Goal: Browse casually: Explore the website without a specific task or goal

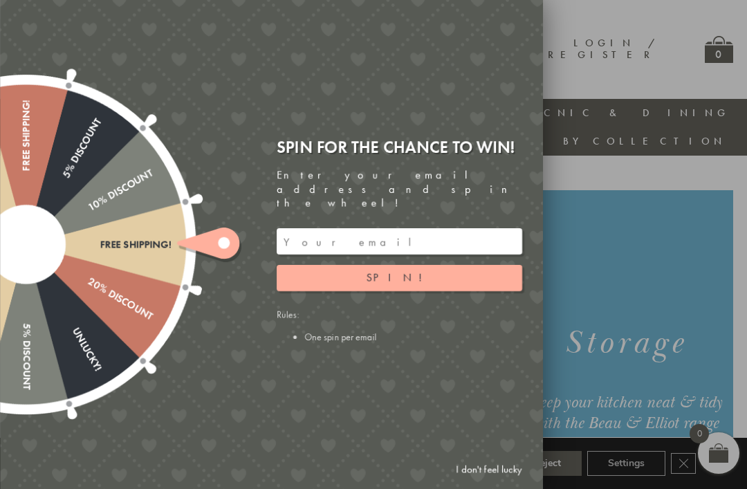
click at [505, 476] on link "I don't feel lucky" at bounding box center [489, 470] width 80 height 26
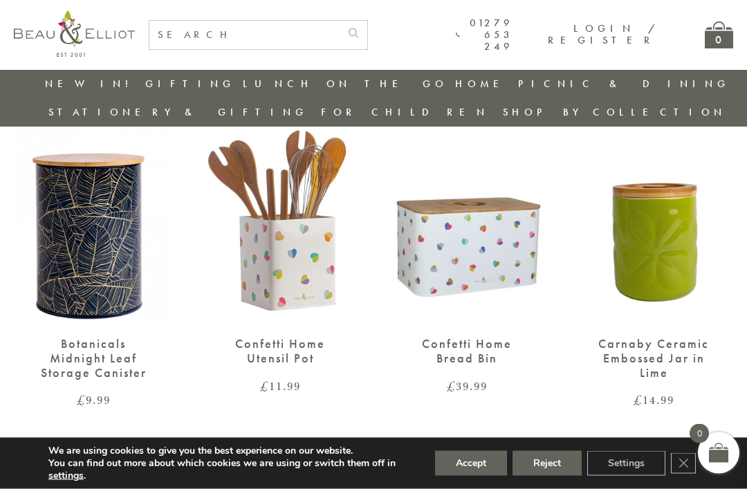
scroll to position [1902, 0]
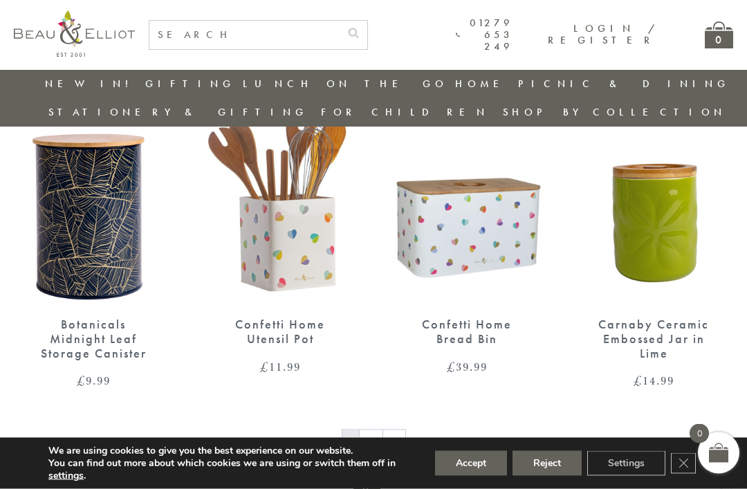
click at [392, 430] on link "→" at bounding box center [394, 441] width 22 height 22
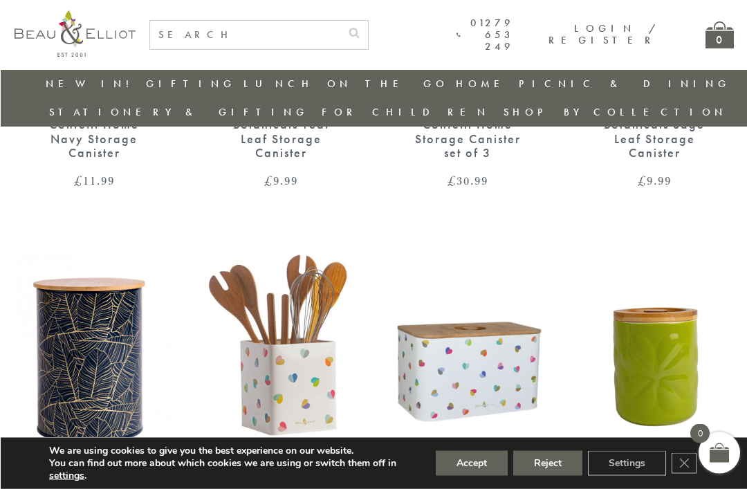
scroll to position [1637, 1]
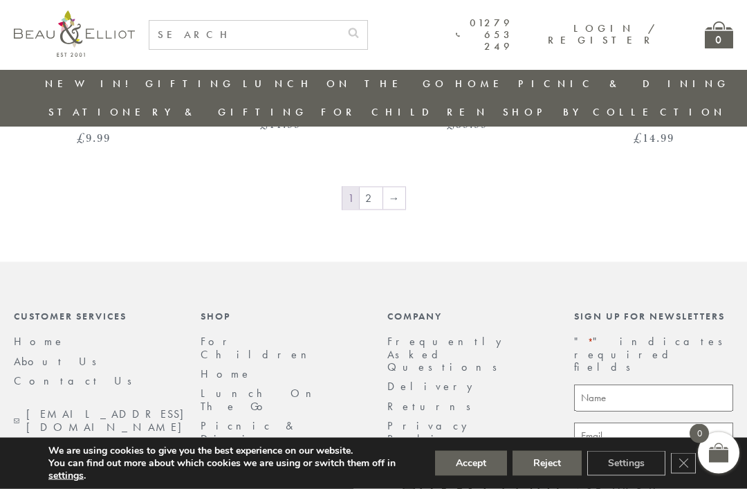
click at [548, 476] on button "Reject" at bounding box center [547, 463] width 69 height 25
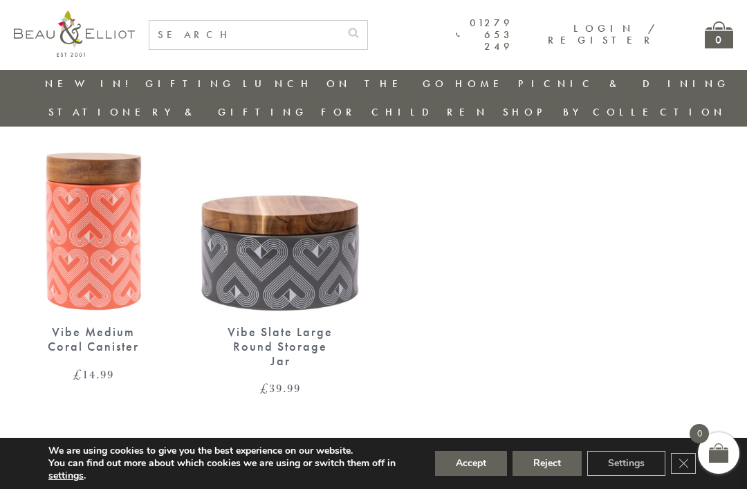
scroll to position [887, 0]
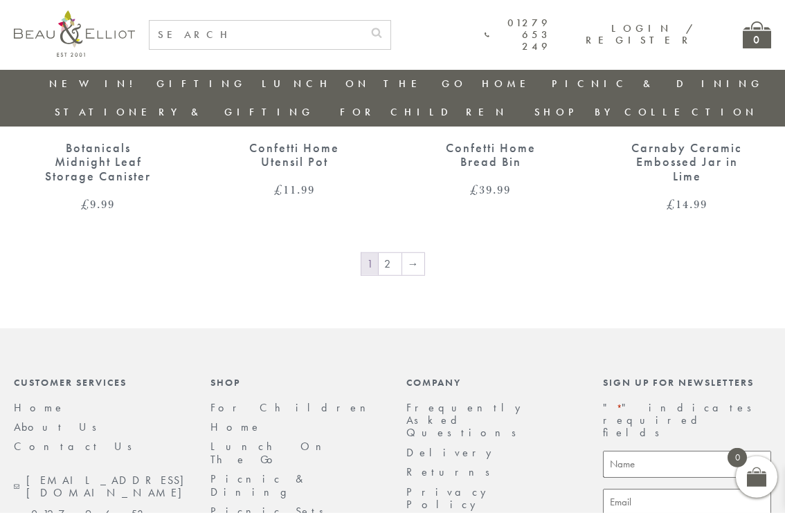
scroll to position [2082, 0]
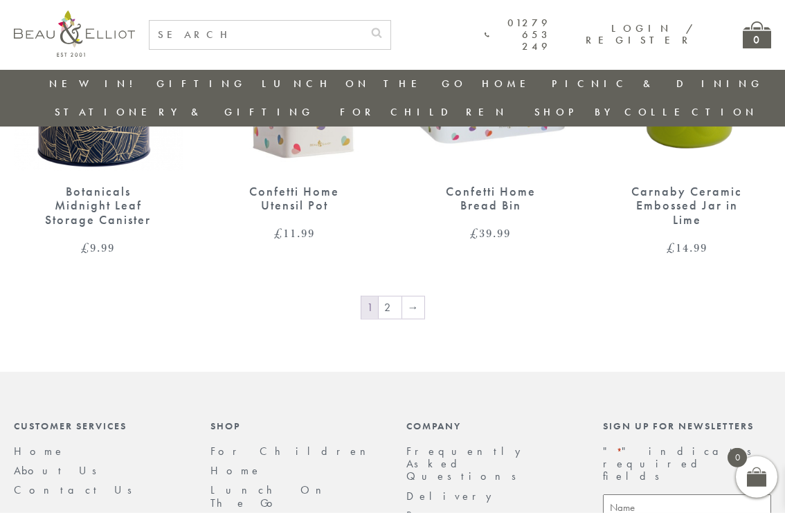
click at [232, 464] on link "Home" at bounding box center [235, 471] width 51 height 15
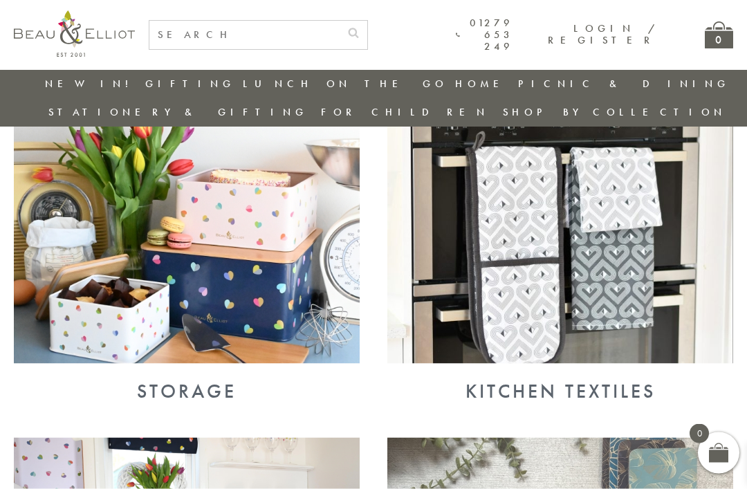
scroll to position [544, 0]
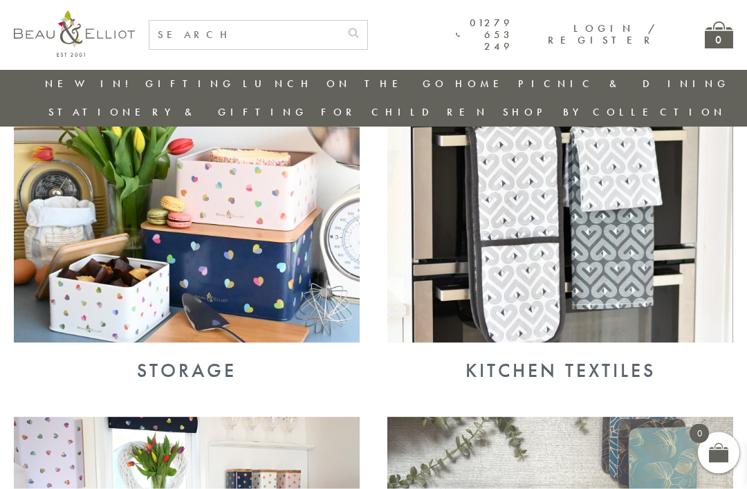
click at [259, 239] on img at bounding box center [187, 217] width 346 height 252
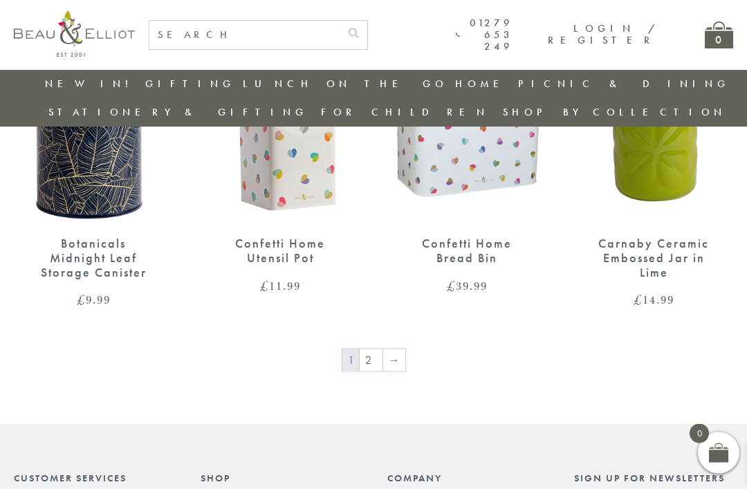
scroll to position [2034, 0]
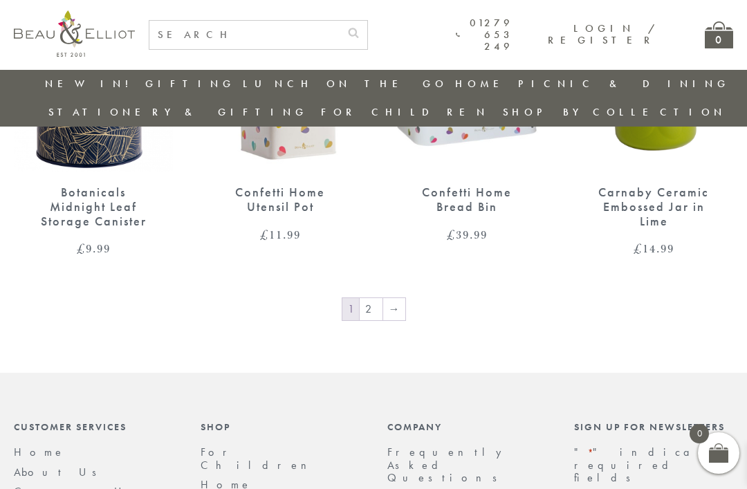
click at [397, 298] on link "→" at bounding box center [394, 309] width 22 height 22
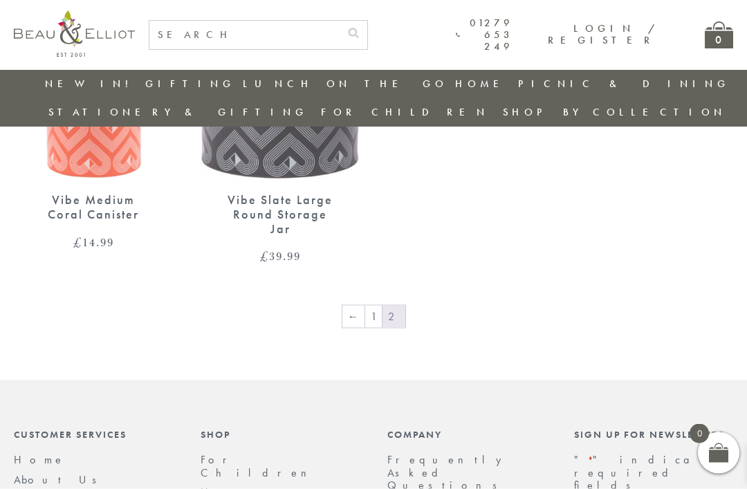
scroll to position [1119, 0]
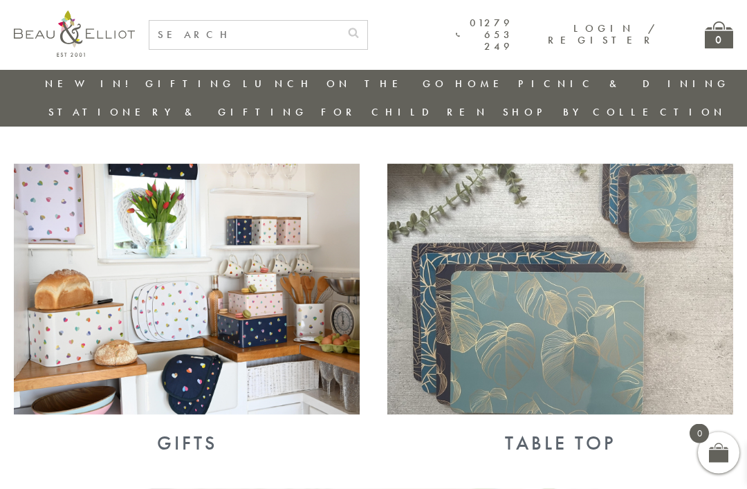
scroll to position [798, 0]
click at [201, 432] on div "Gifts" at bounding box center [187, 443] width 346 height 22
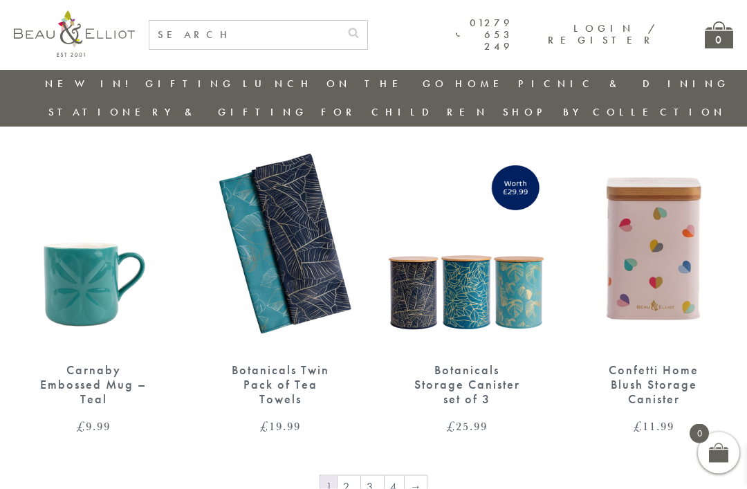
scroll to position [1857, 0]
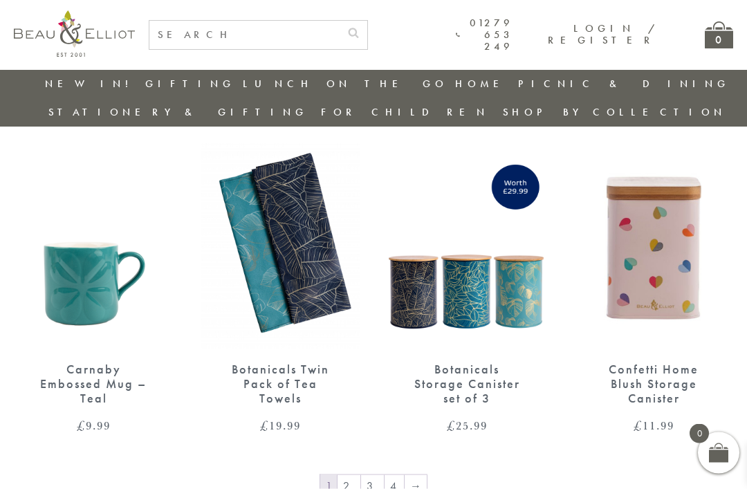
click at [677, 363] on div "Confetti Home Blush Storage Canister" at bounding box center [654, 384] width 111 height 43
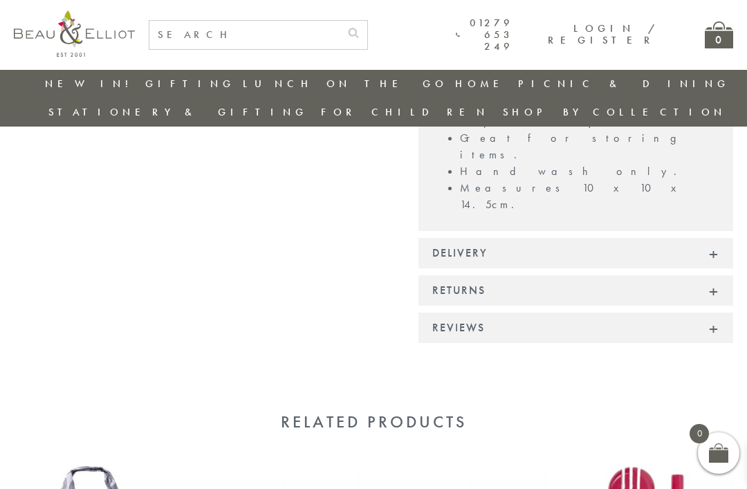
scroll to position [772, 0]
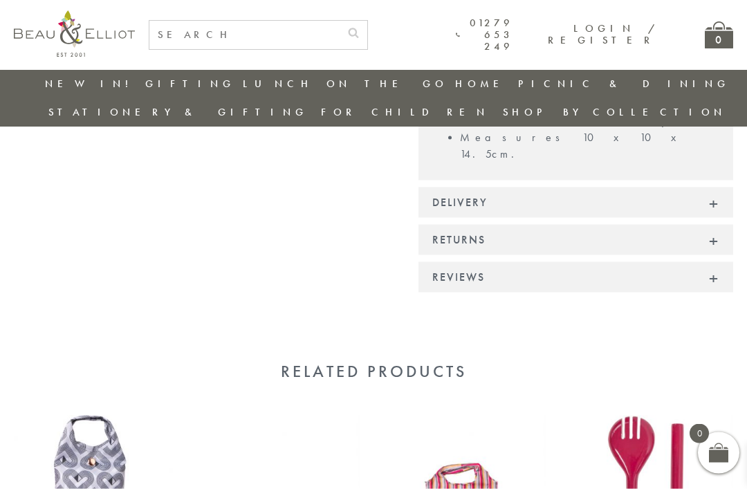
scroll to position [892, 0]
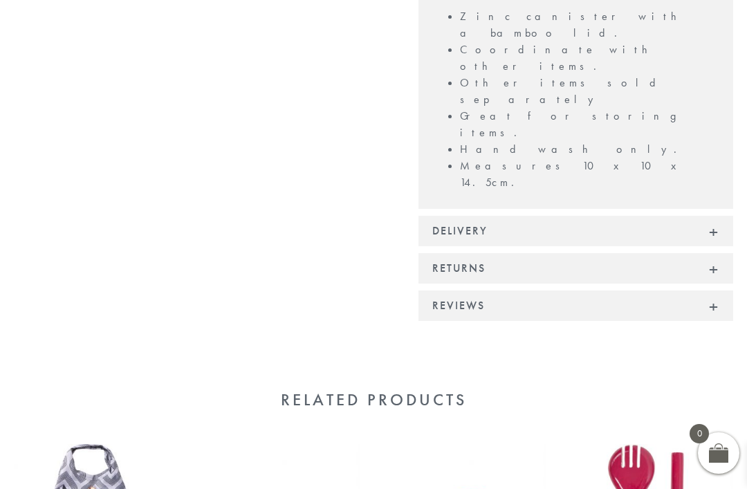
scroll to position [936, 0]
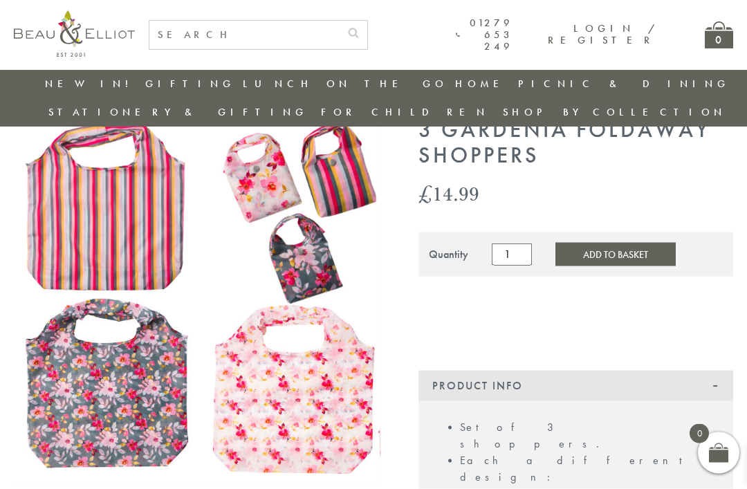
scroll to position [58, 0]
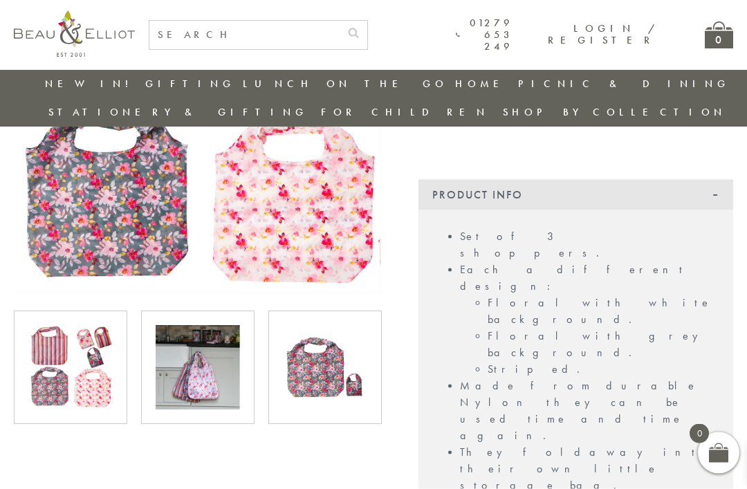
click at [199, 353] on img at bounding box center [198, 368] width 84 height 84
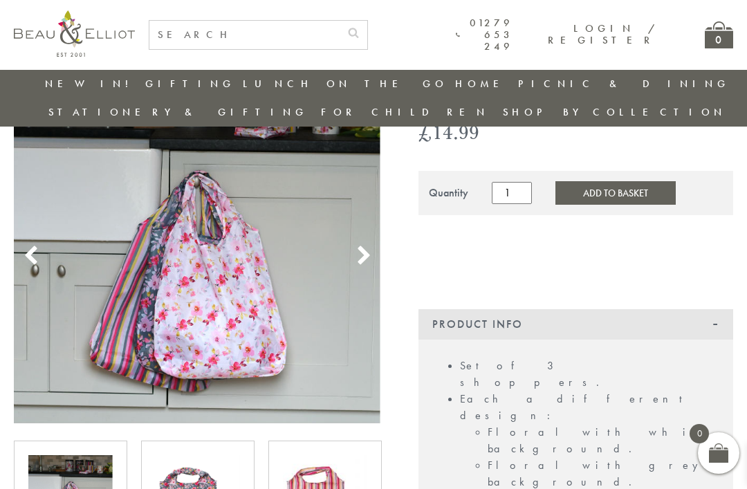
scroll to position [118, 0]
click at [316, 470] on img at bounding box center [325, 498] width 84 height 84
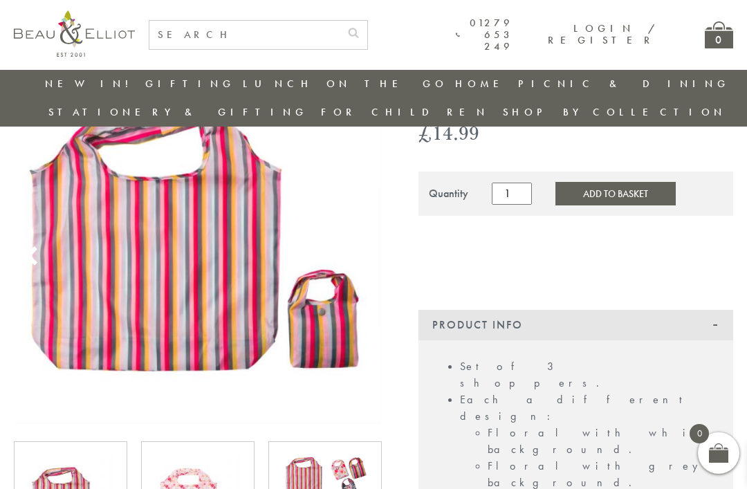
click at [320, 467] on img at bounding box center [325, 498] width 84 height 84
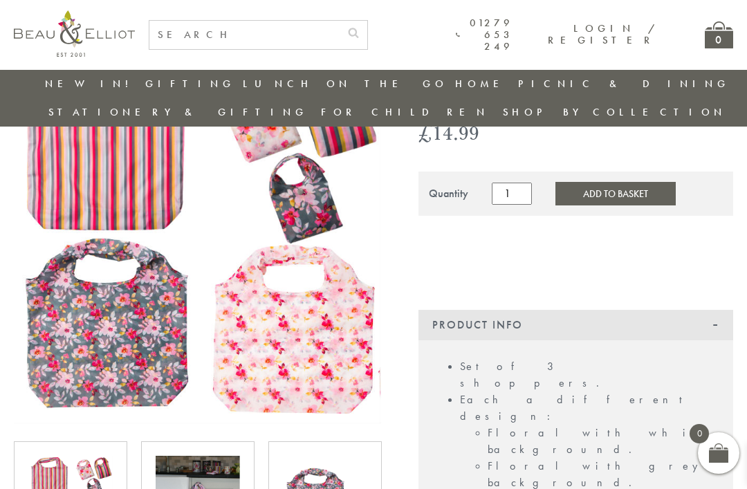
click at [313, 481] on img at bounding box center [325, 498] width 84 height 84
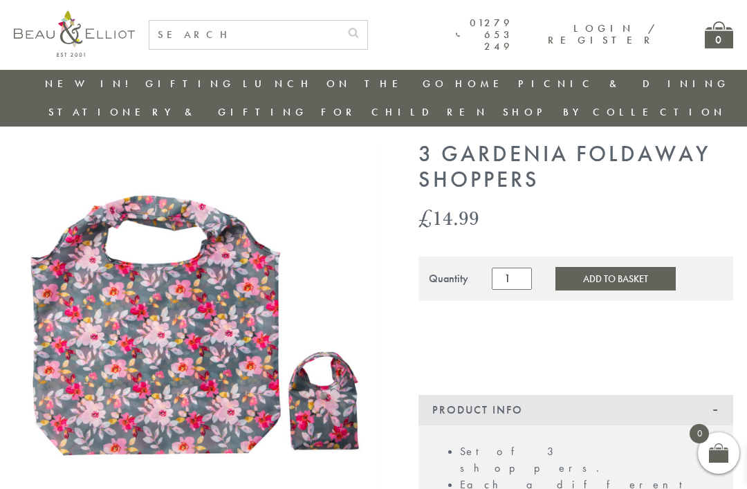
scroll to position [0, 0]
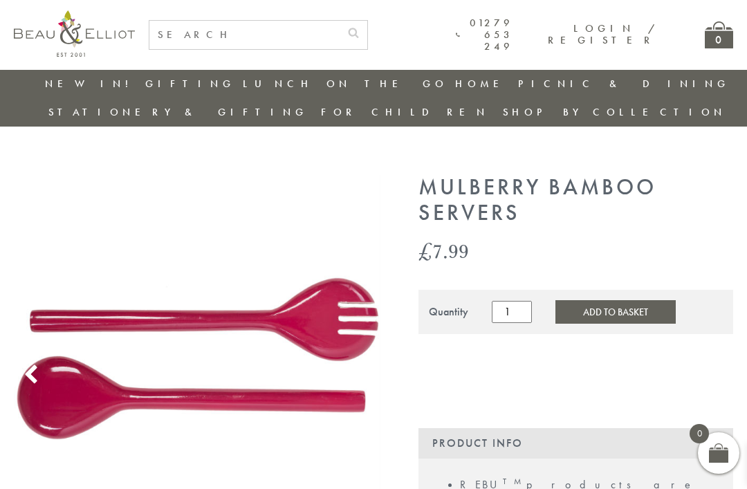
scroll to position [162, 0]
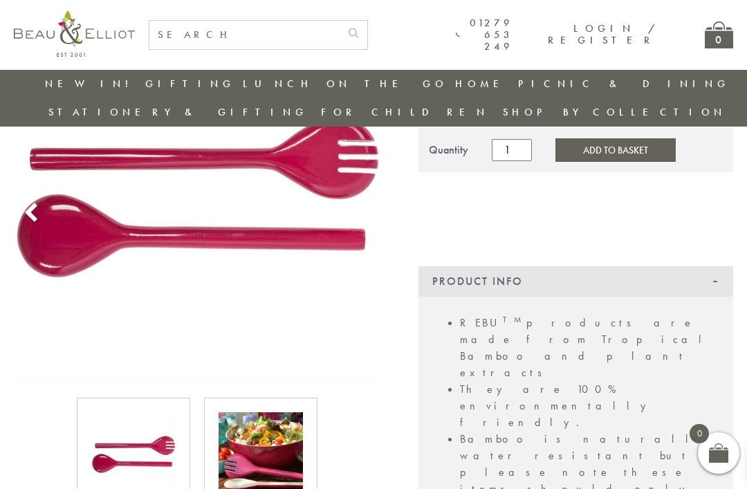
click at [268, 450] on img at bounding box center [261, 454] width 84 height 84
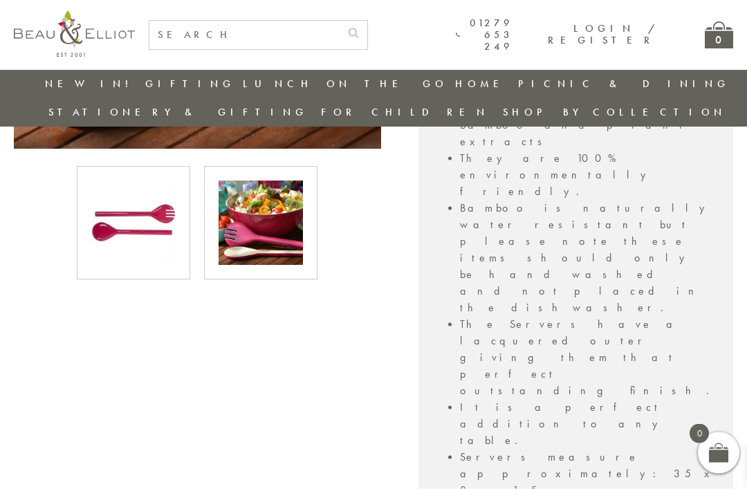
scroll to position [394, 0]
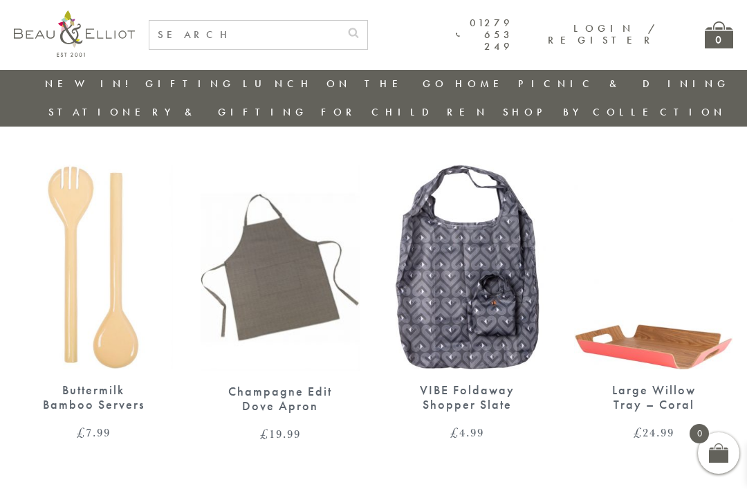
scroll to position [1066, 0]
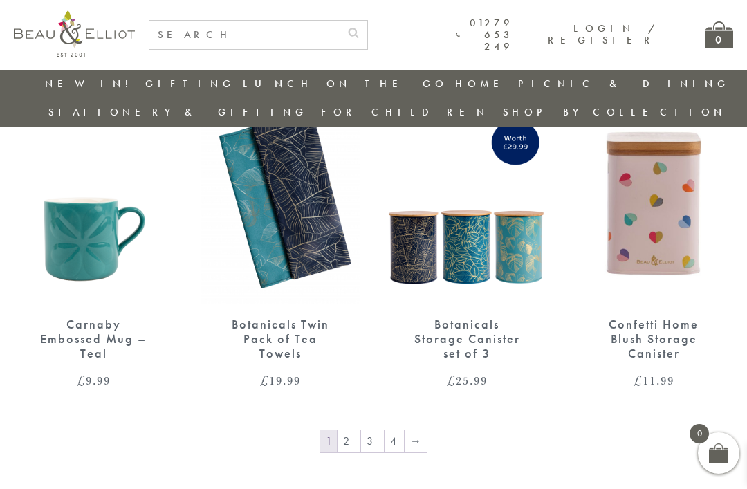
click at [415, 430] on link "→" at bounding box center [416, 441] width 22 height 22
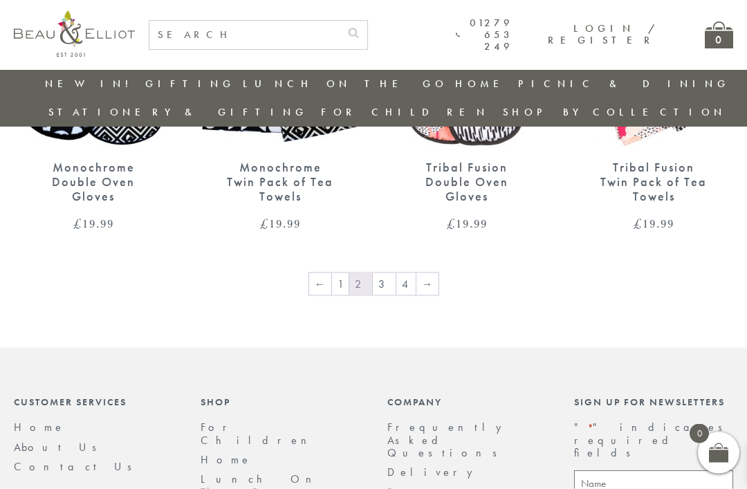
scroll to position [2077, 0]
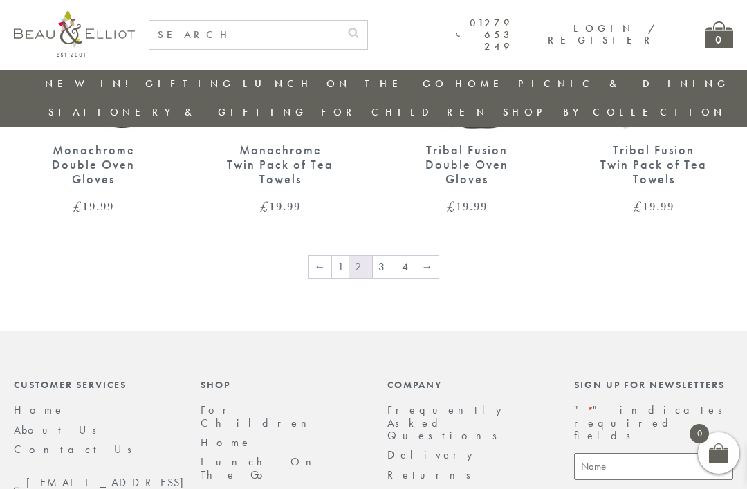
click at [428, 256] on link "→" at bounding box center [428, 267] width 22 height 22
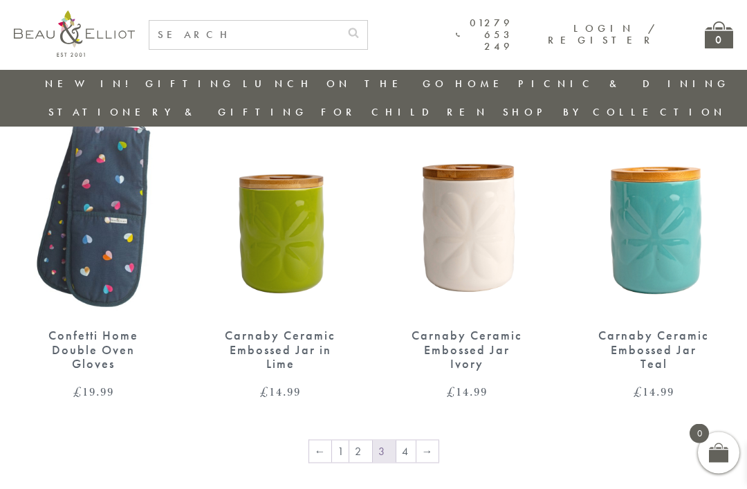
scroll to position [1930, 0]
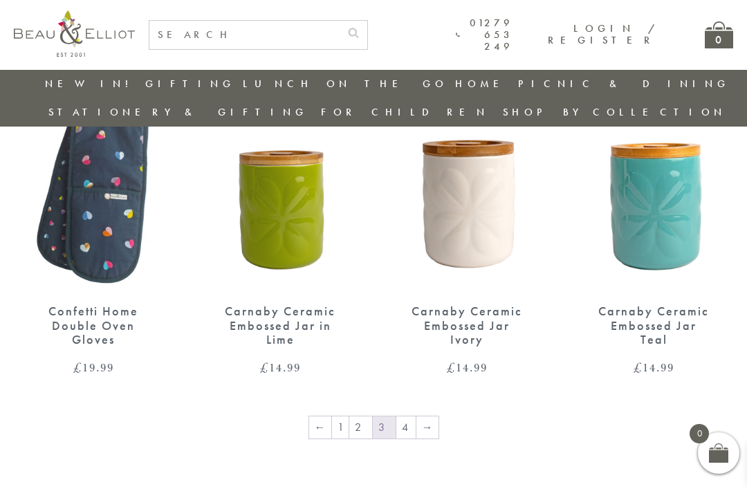
click at [430, 417] on link "→" at bounding box center [428, 428] width 22 height 22
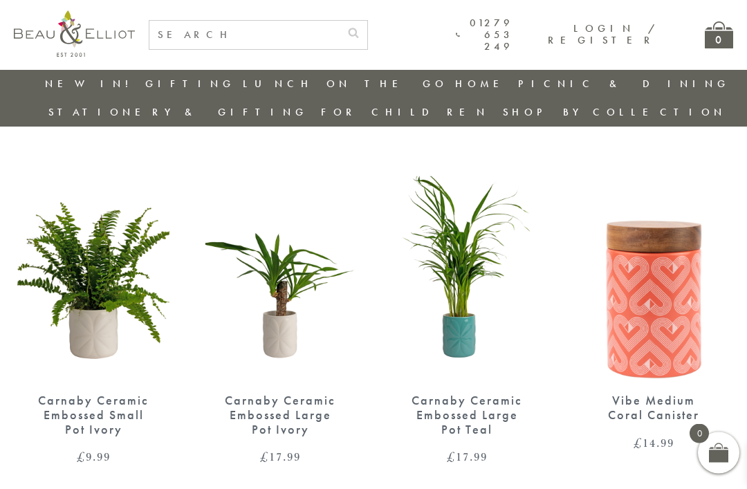
scroll to position [809, 0]
